Goal: Task Accomplishment & Management: Use online tool/utility

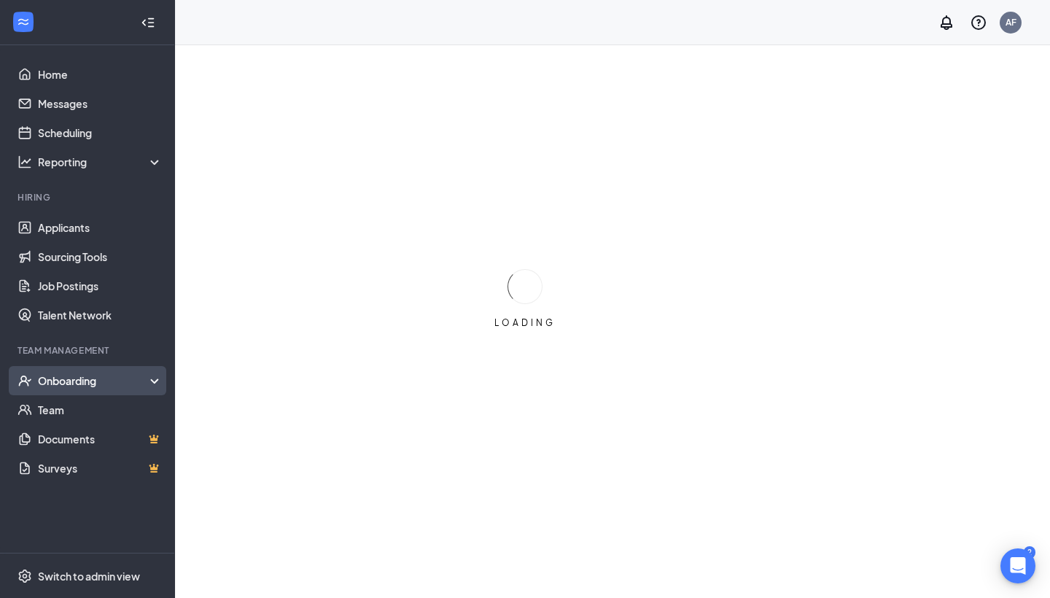
click at [98, 379] on div "Onboarding" at bounding box center [94, 380] width 112 height 15
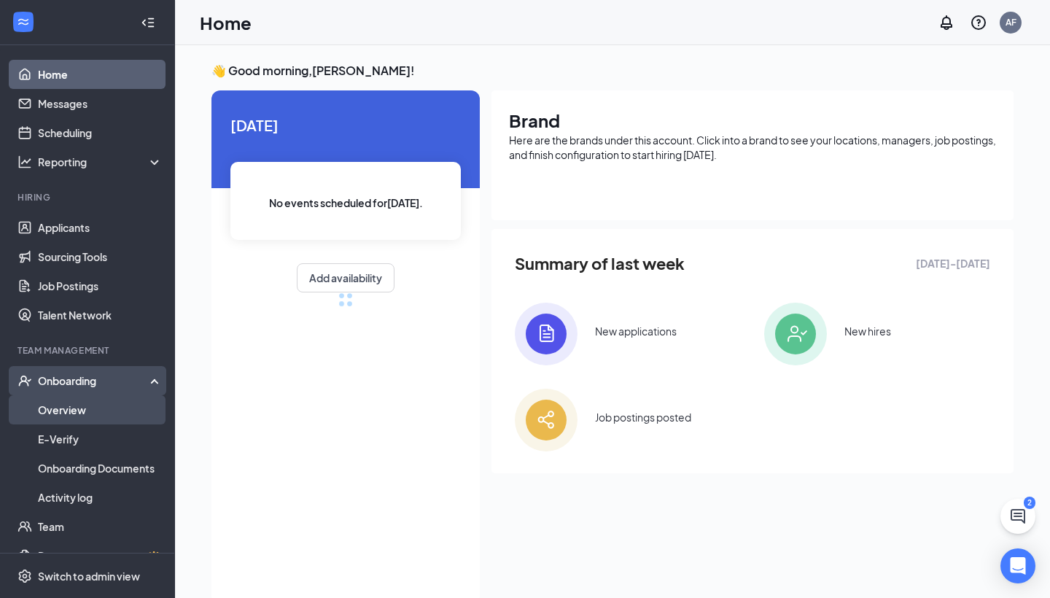
click at [90, 408] on link "Overview" at bounding box center [100, 409] width 125 height 29
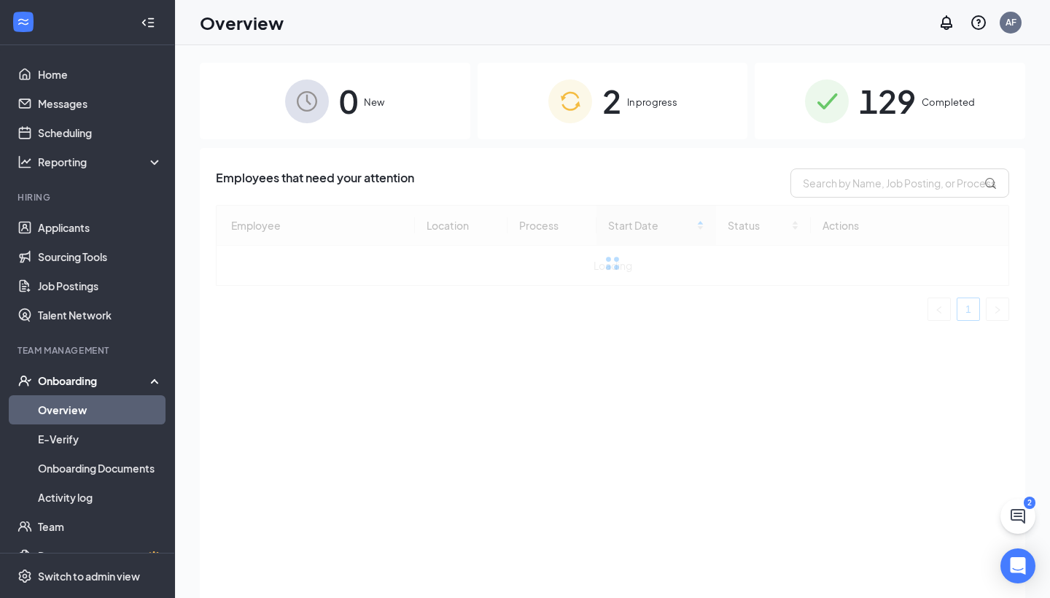
click at [564, 118] on img at bounding box center [571, 102] width 44 height 44
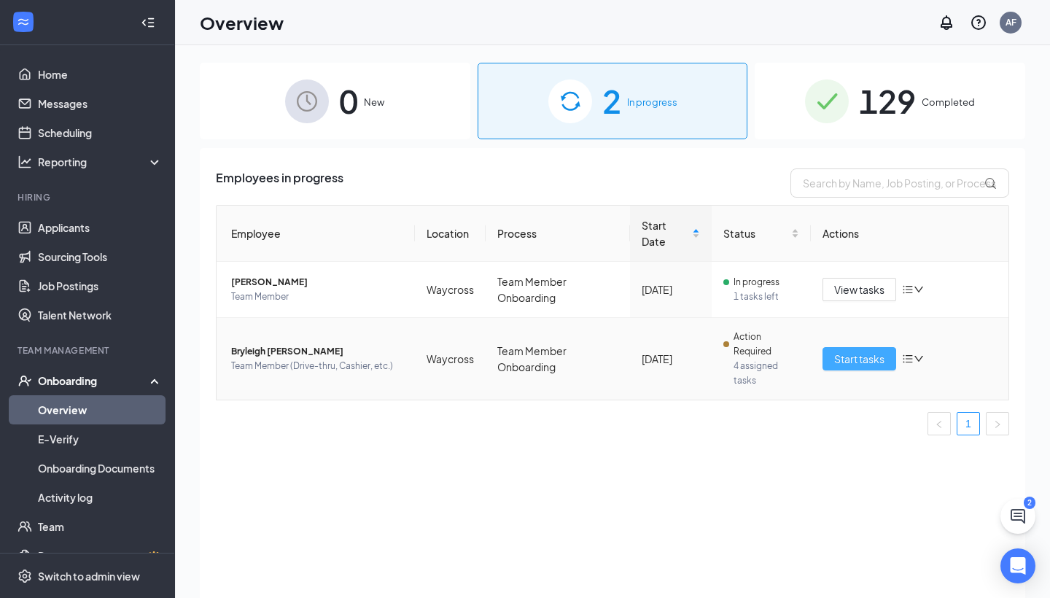
click at [837, 355] on span "Start tasks" at bounding box center [859, 359] width 50 height 16
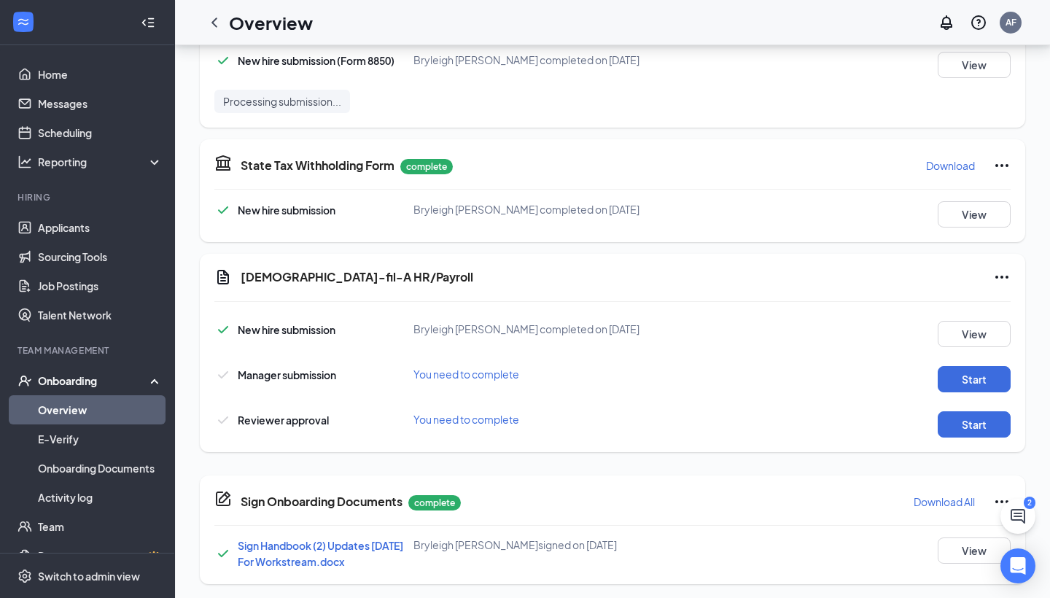
scroll to position [571, 0]
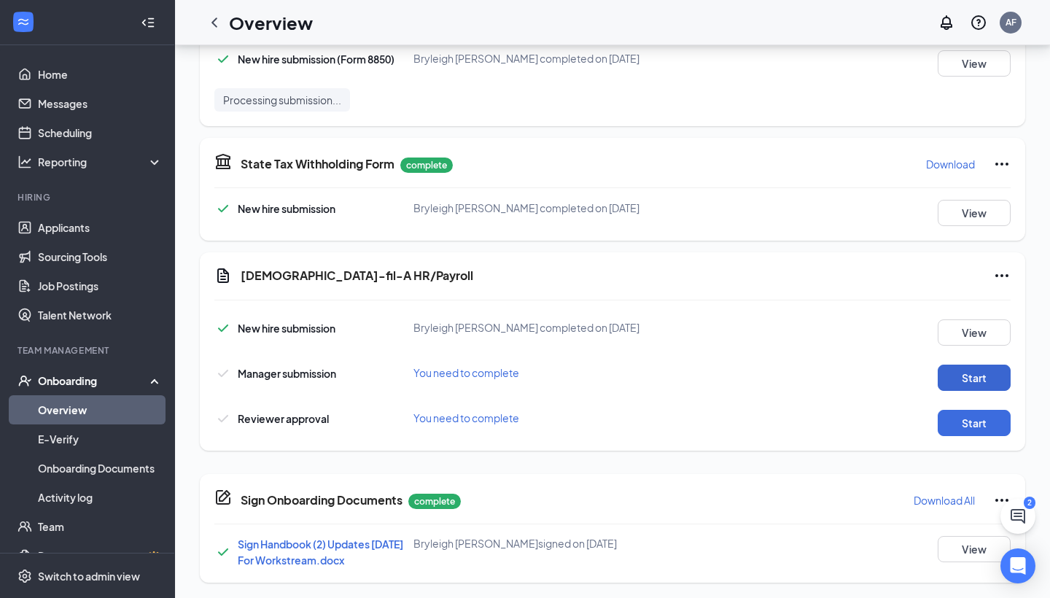
click at [991, 381] on button "Start" at bounding box center [974, 378] width 73 height 26
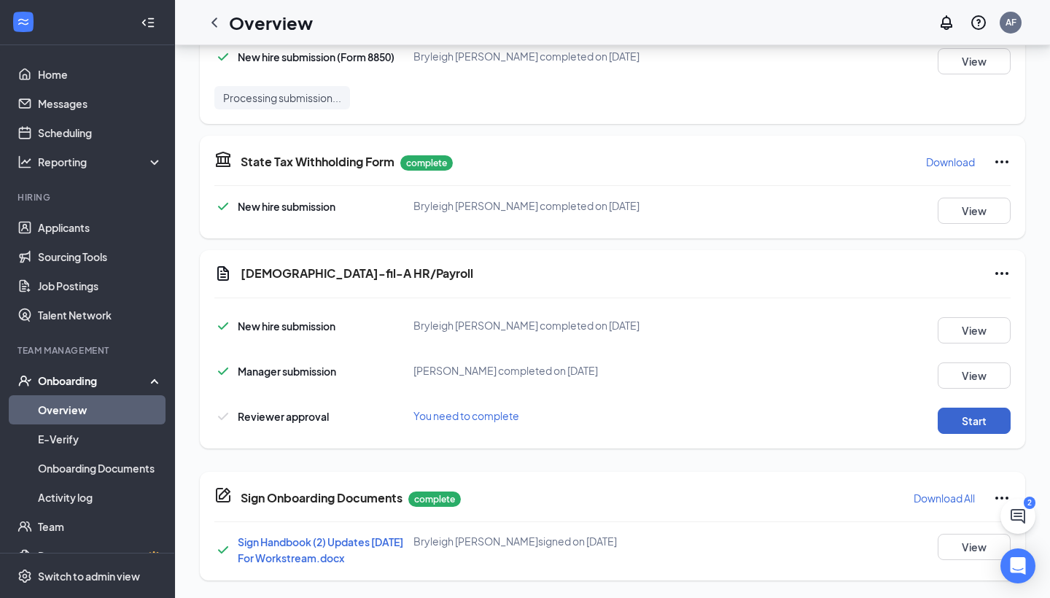
scroll to position [573, 0]
click at [956, 419] on button "Start" at bounding box center [974, 421] width 73 height 26
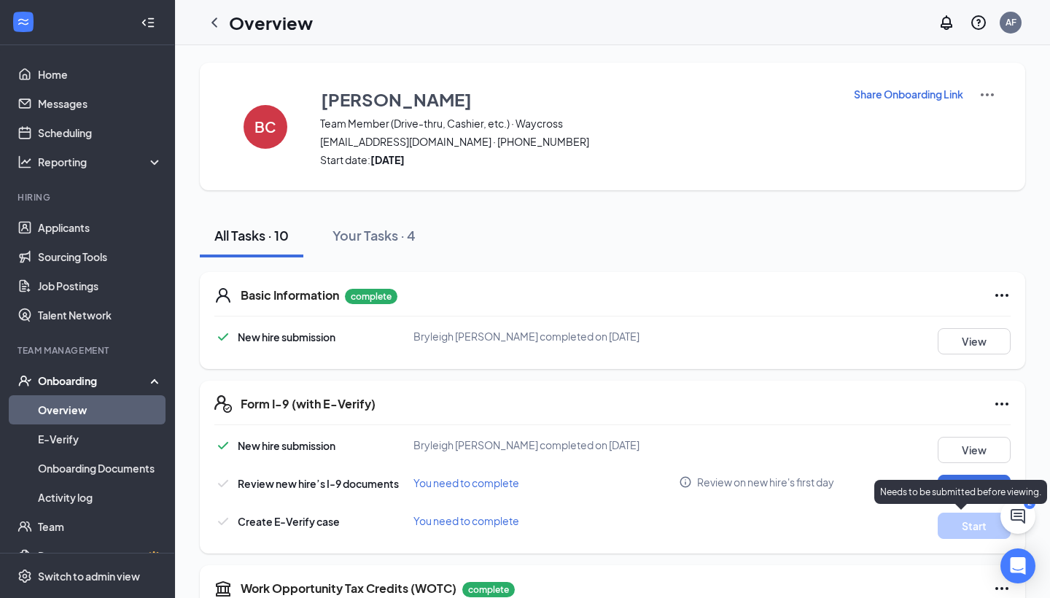
scroll to position [0, 0]
